Goal: Find specific page/section: Find specific page/section

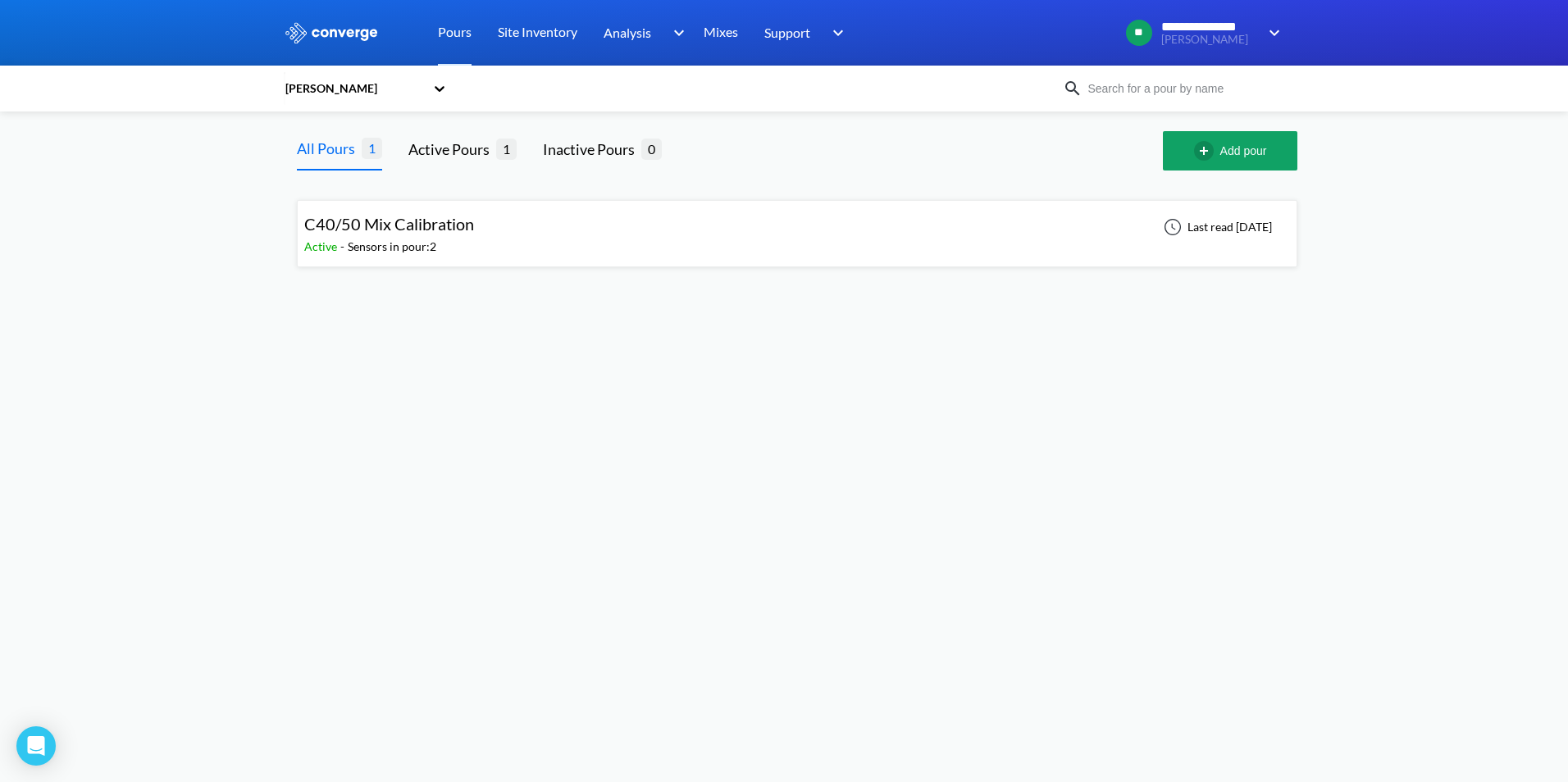
click at [452, 97] on div "[PERSON_NAME]" at bounding box center [673, 88] width 779 height 38
click at [443, 91] on icon at bounding box center [439, 88] width 16 height 16
click at [310, 194] on div "[PERSON_NAME]" at bounding box center [365, 195] width 164 height 31
click at [714, 39] on link "Mixes" at bounding box center [721, 33] width 34 height 66
